Goal: Check status: Check status

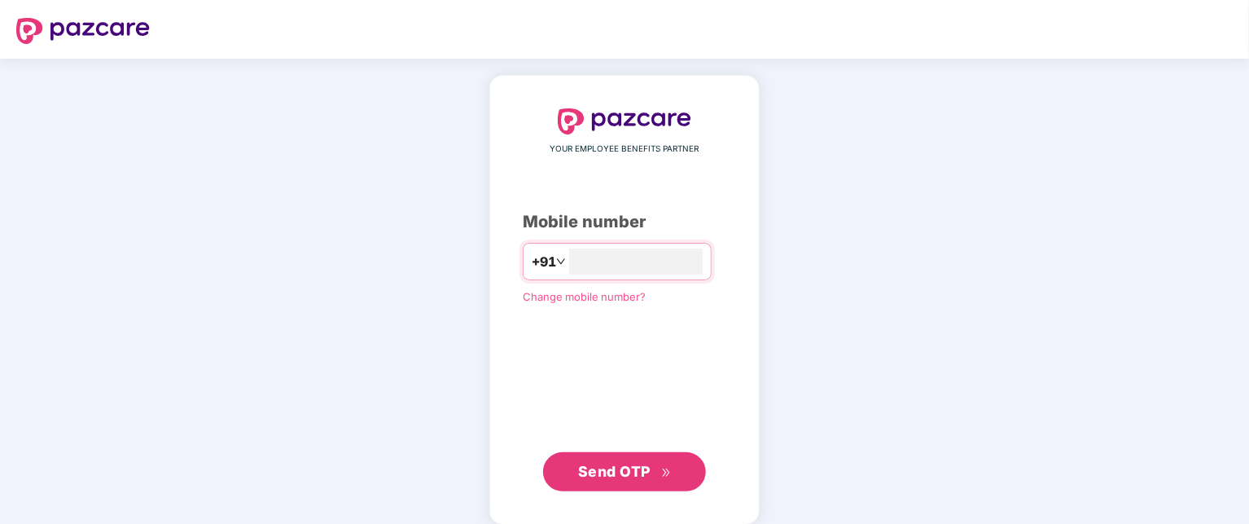
type input "**********"
click at [632, 469] on span "Send OTP" at bounding box center [614, 469] width 72 height 17
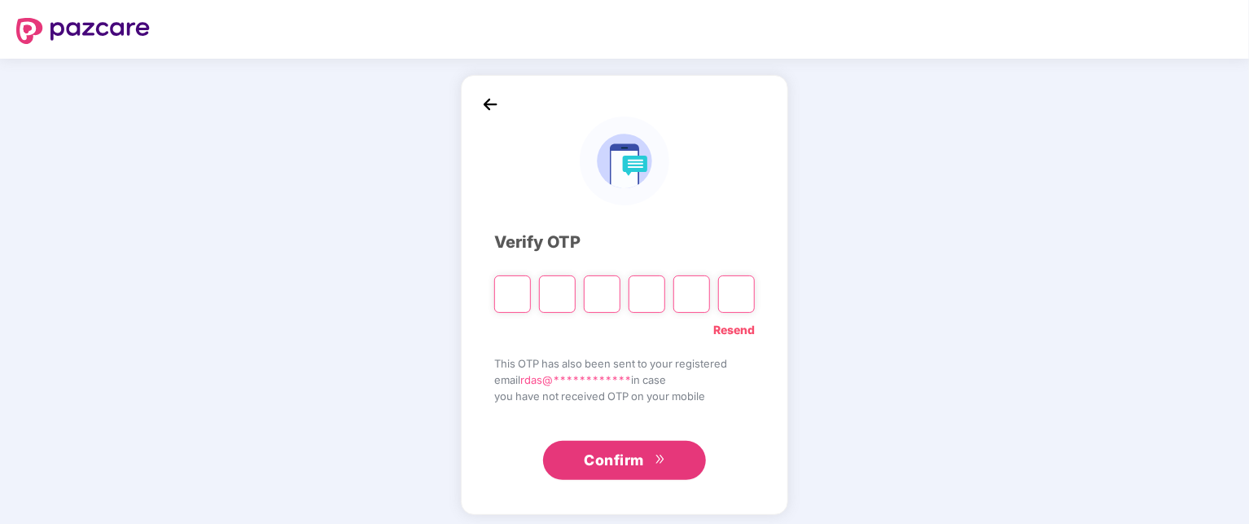
click at [734, 331] on link "Resend" at bounding box center [734, 330] width 42 height 18
click at [512, 299] on input "Please enter verification code. Digit 1" at bounding box center [512, 293] width 37 height 37
type input "*"
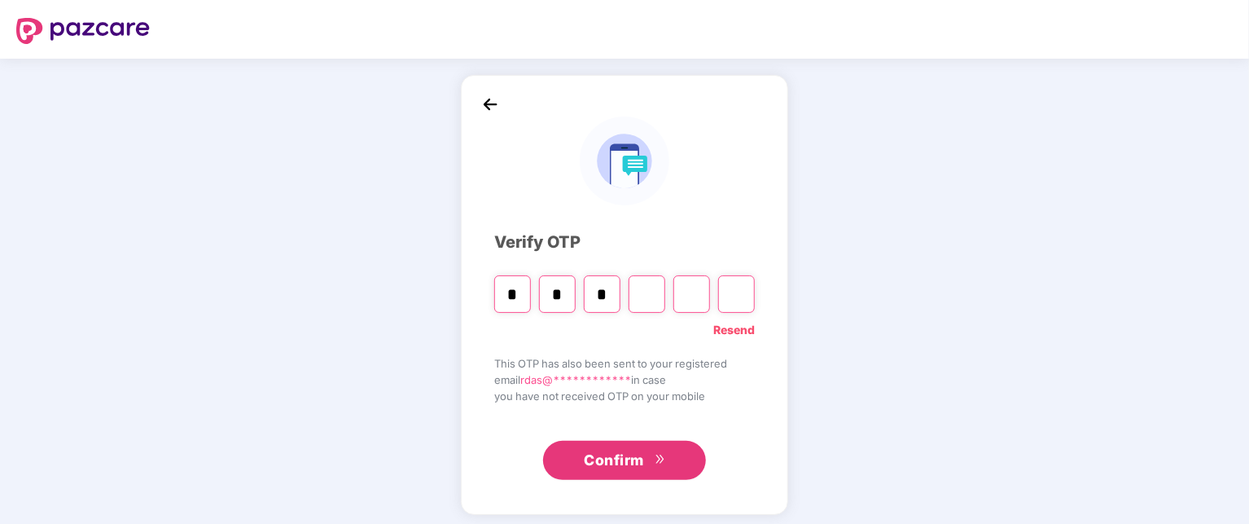
type input "*"
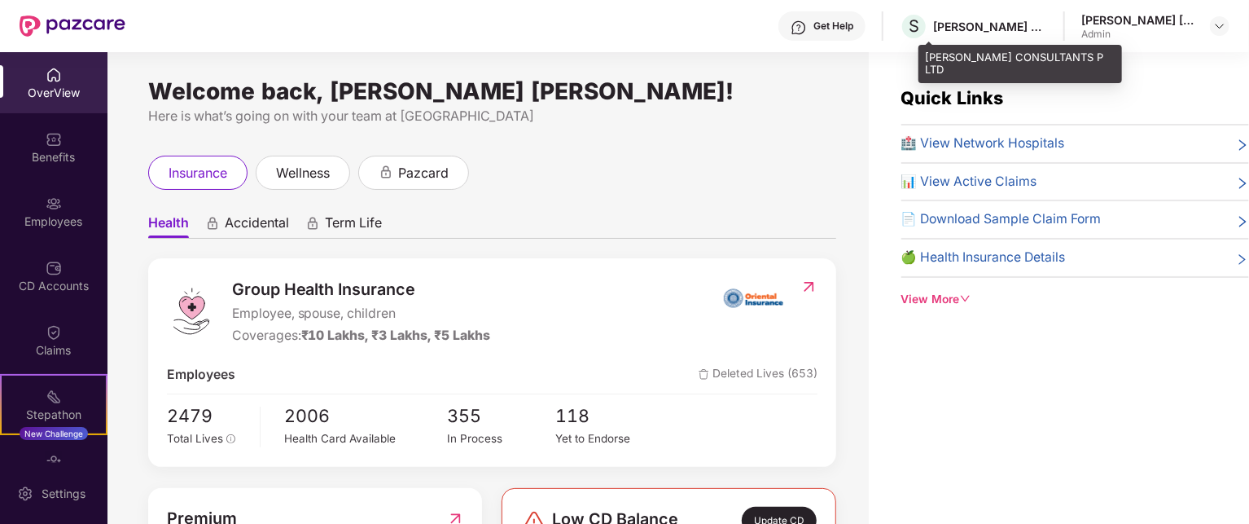
click at [985, 22] on div "STUP CONSULTANTS P LTD" at bounding box center [990, 26] width 114 height 15
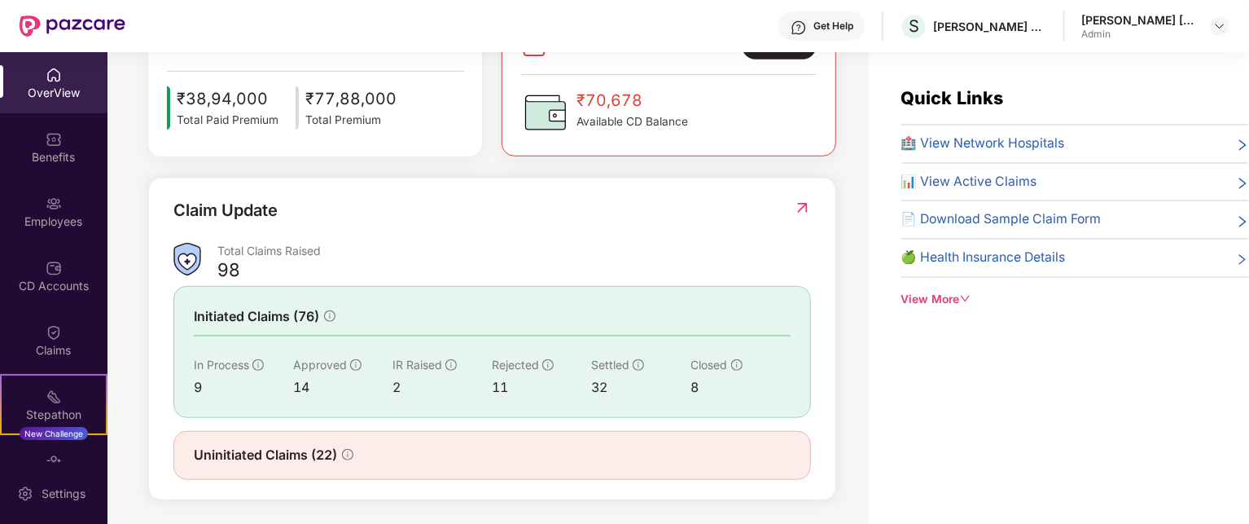
scroll to position [478, 0]
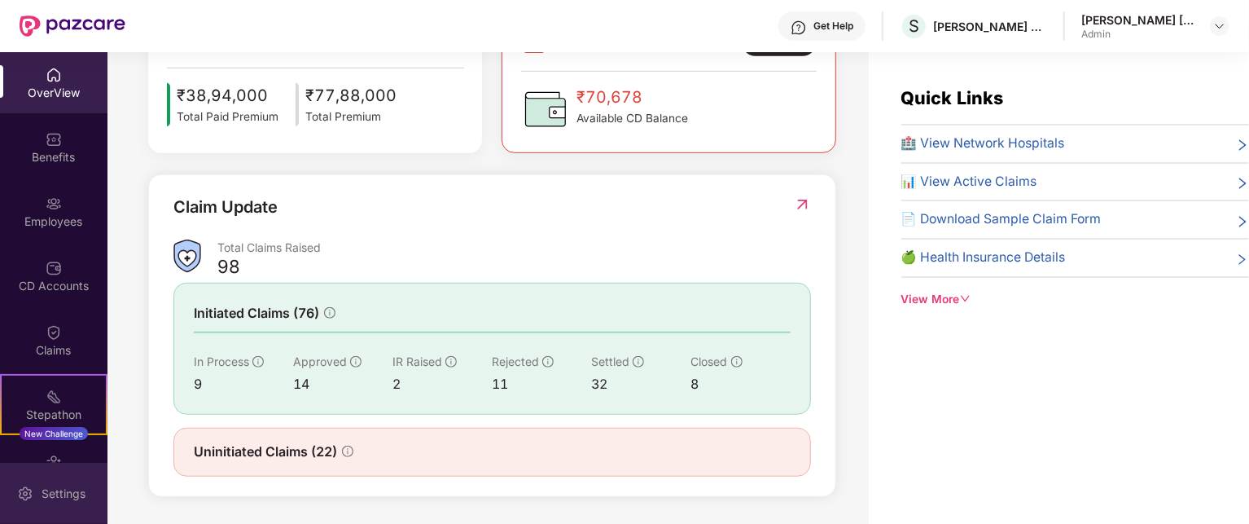
click at [60, 492] on div "Settings" at bounding box center [64, 493] width 54 height 16
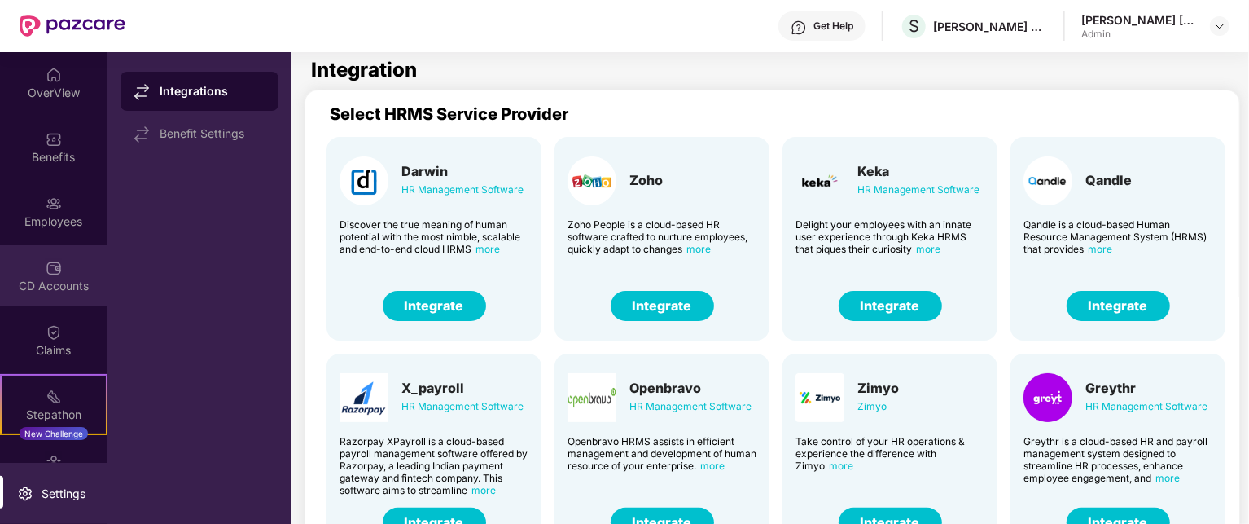
click at [47, 260] on img at bounding box center [54, 268] width 16 height 16
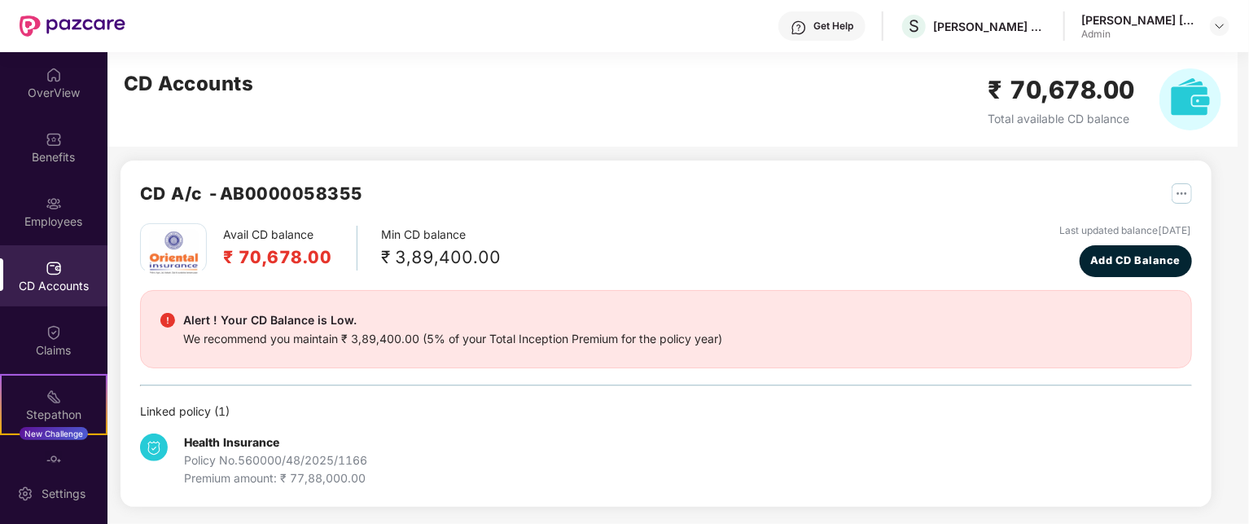
scroll to position [7, 0]
click at [56, 339] on img at bounding box center [54, 332] width 16 height 16
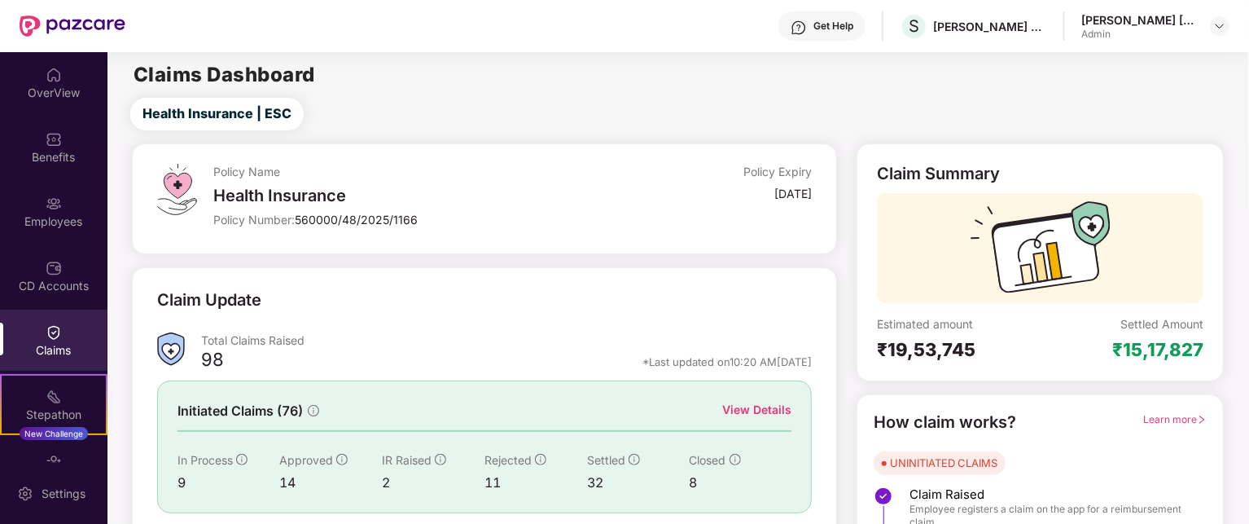
drag, startPoint x: 213, startPoint y: 168, endPoint x: 832, endPoint y: 202, distance: 619.1
click at [832, 202] on div "Policy Name Health Insurance Policy Number: 560000/48/2025/1166 Policy Expiry 1…" at bounding box center [485, 198] width 706 height 111
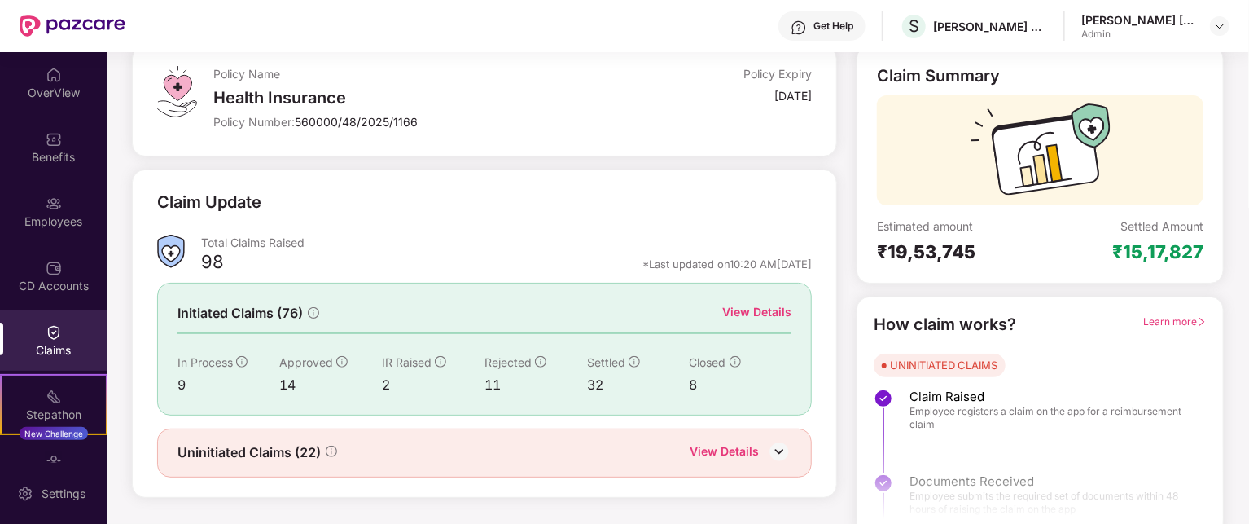
scroll to position [113, 0]
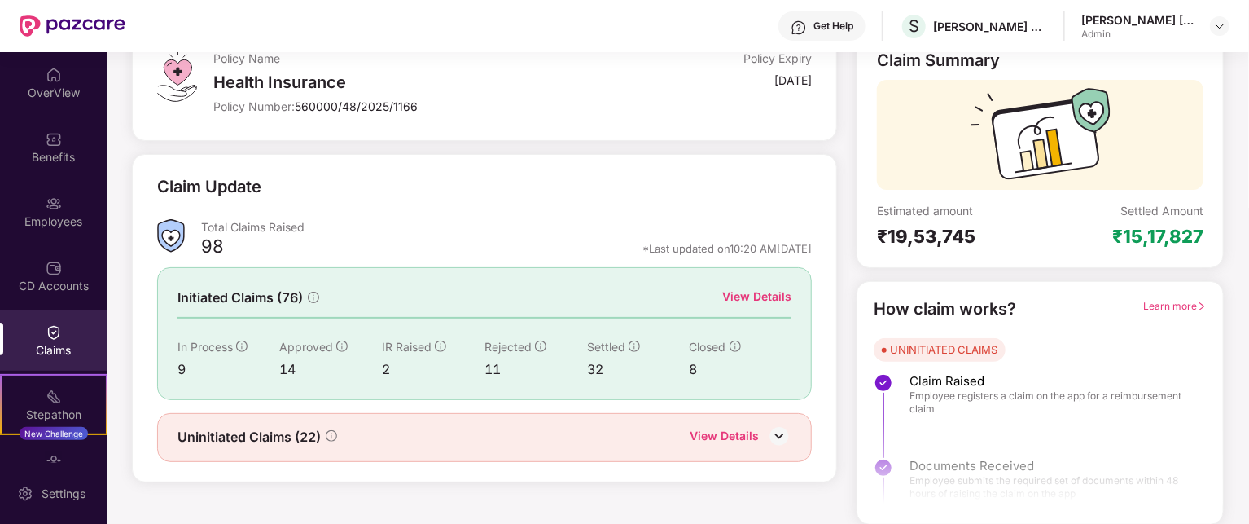
click at [779, 434] on img at bounding box center [779, 435] width 24 height 24
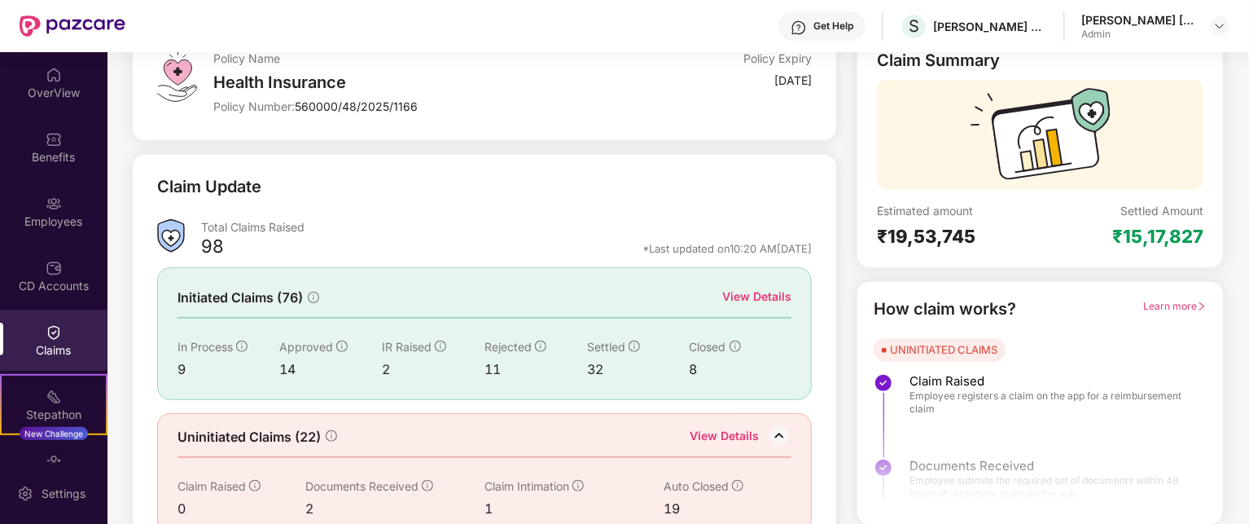
scroll to position [140, 0]
